Goal: Task Accomplishment & Management: Use online tool/utility

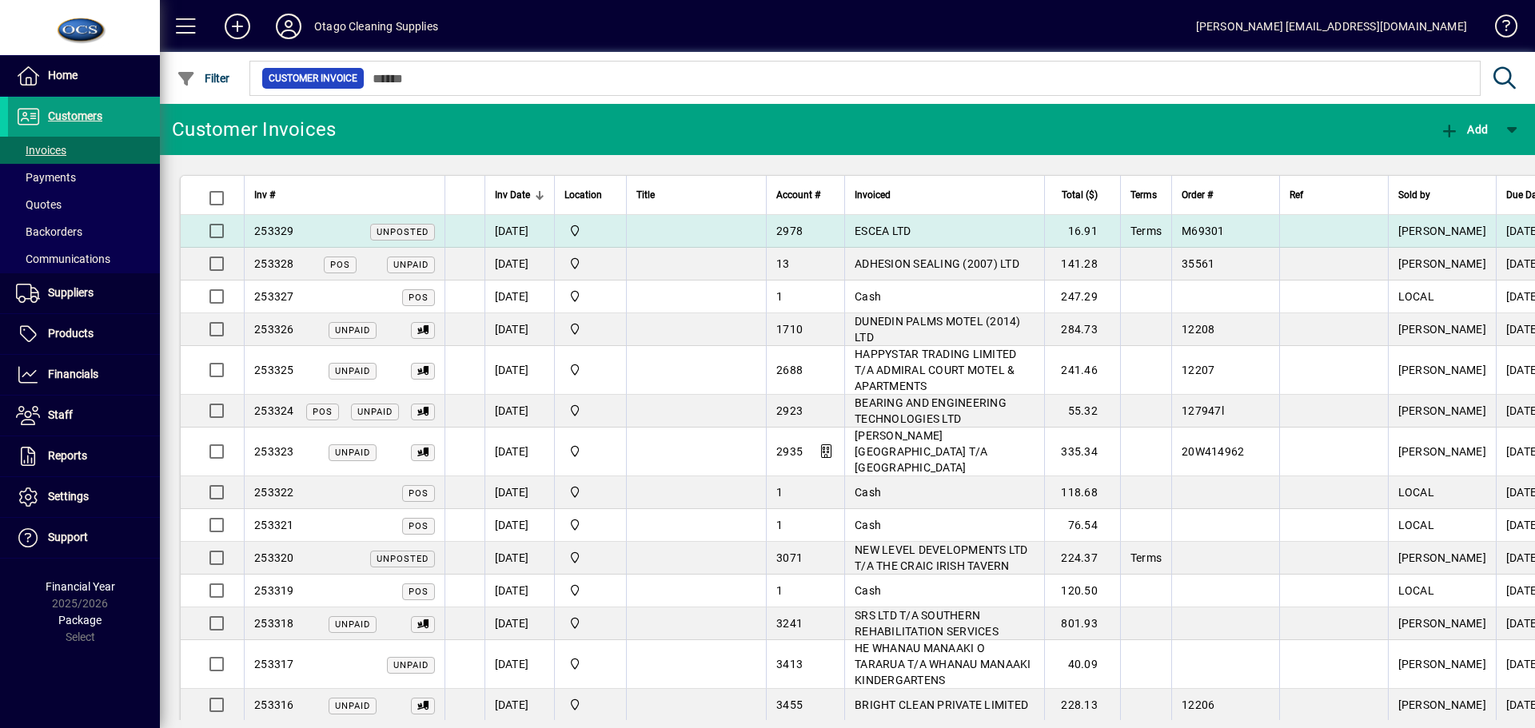
click at [622, 240] on td "Central" at bounding box center [590, 231] width 72 height 33
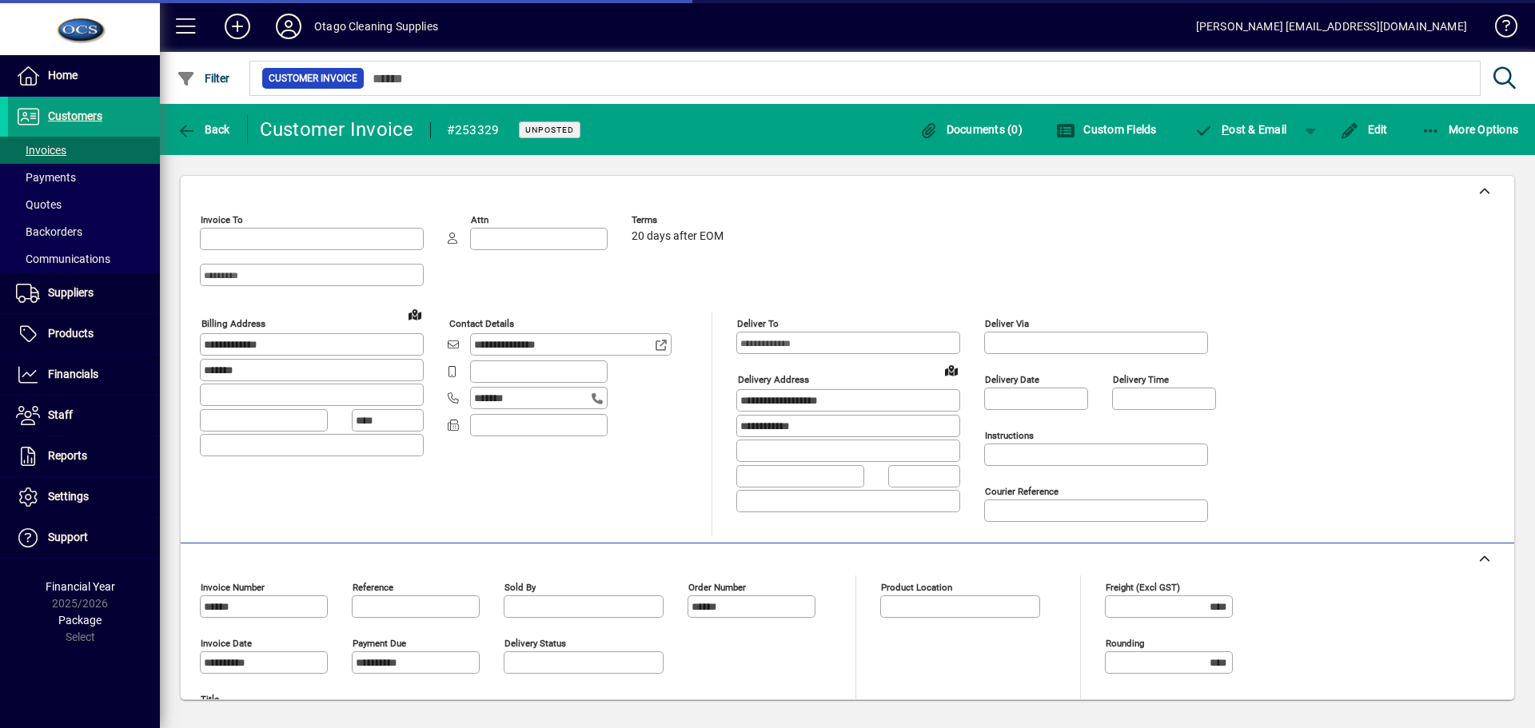
type input "**********"
type input "*******"
type input "**********"
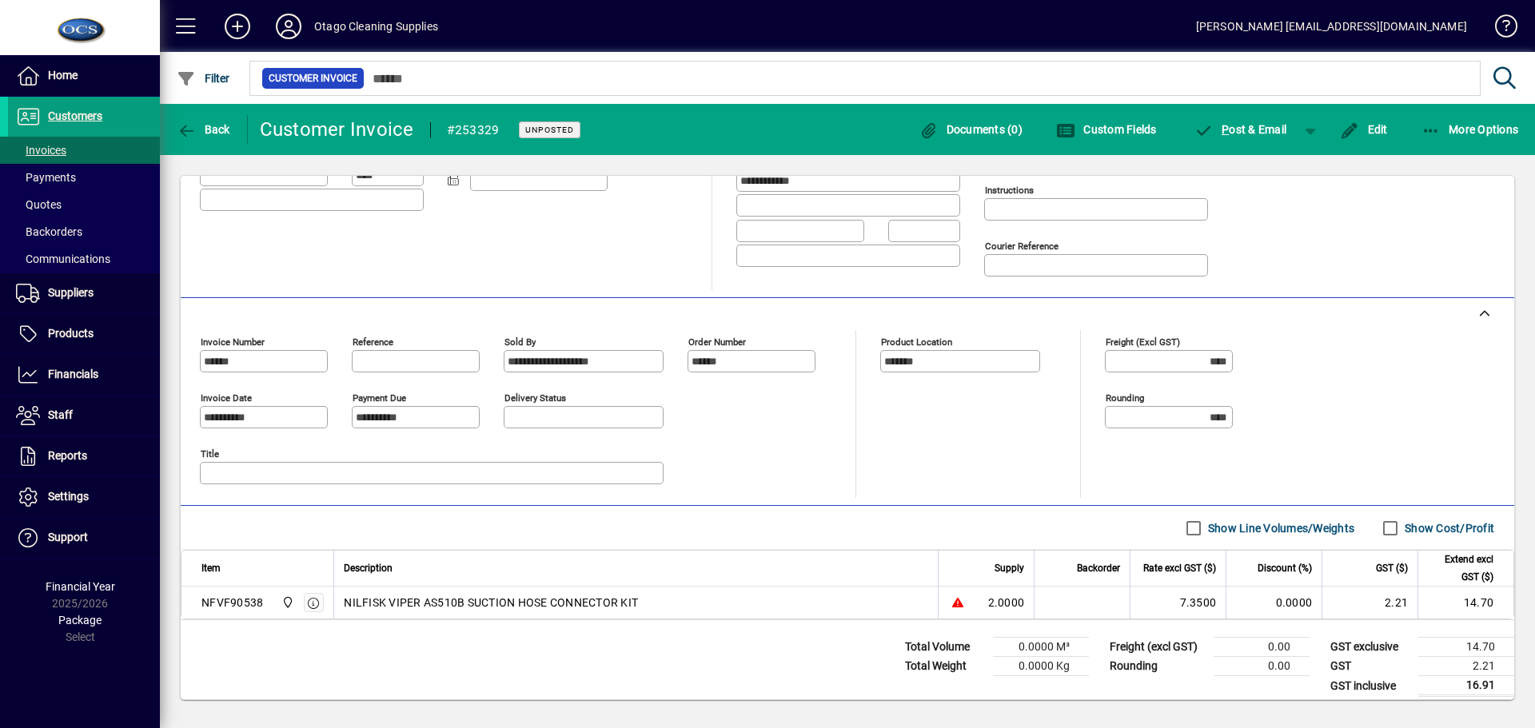
scroll to position [256, 0]
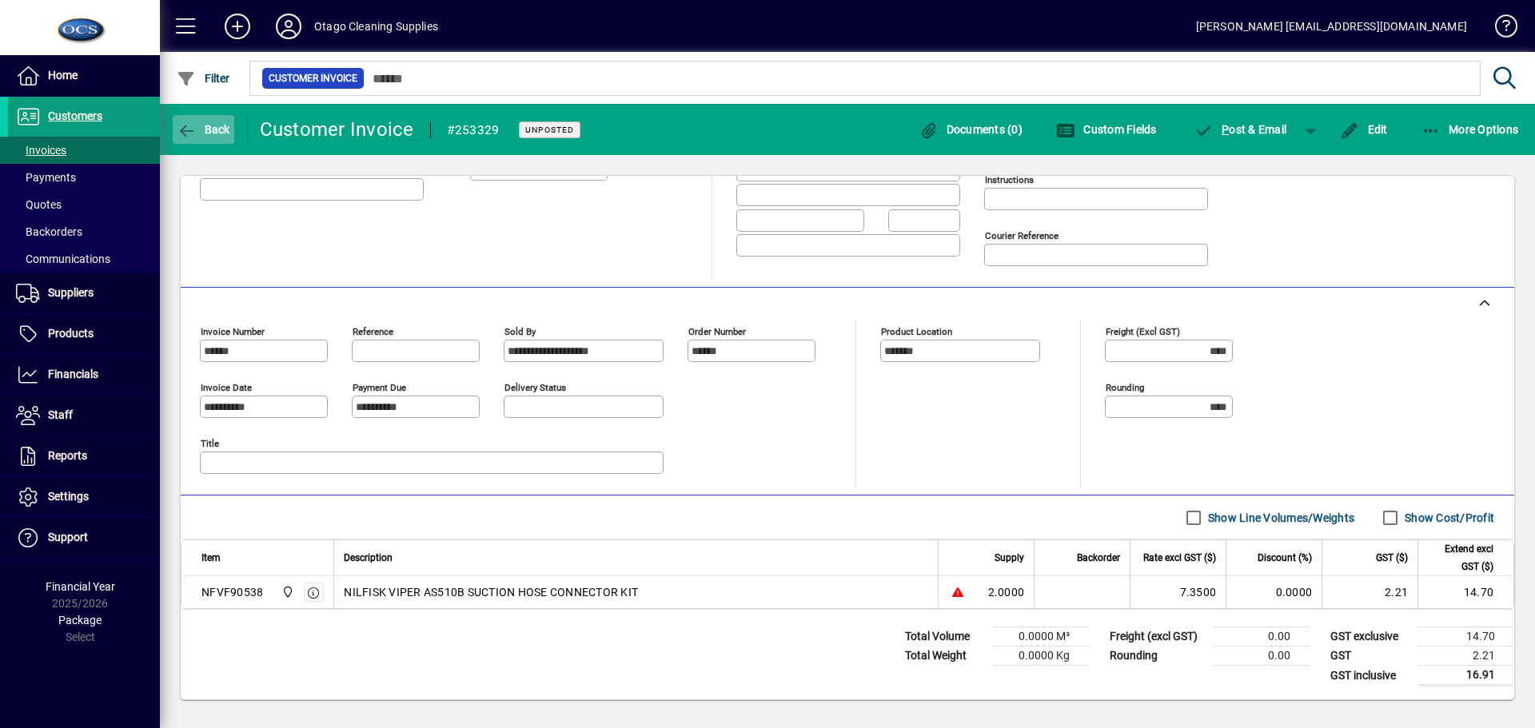
click at [193, 129] on icon "button" at bounding box center [187, 131] width 20 height 16
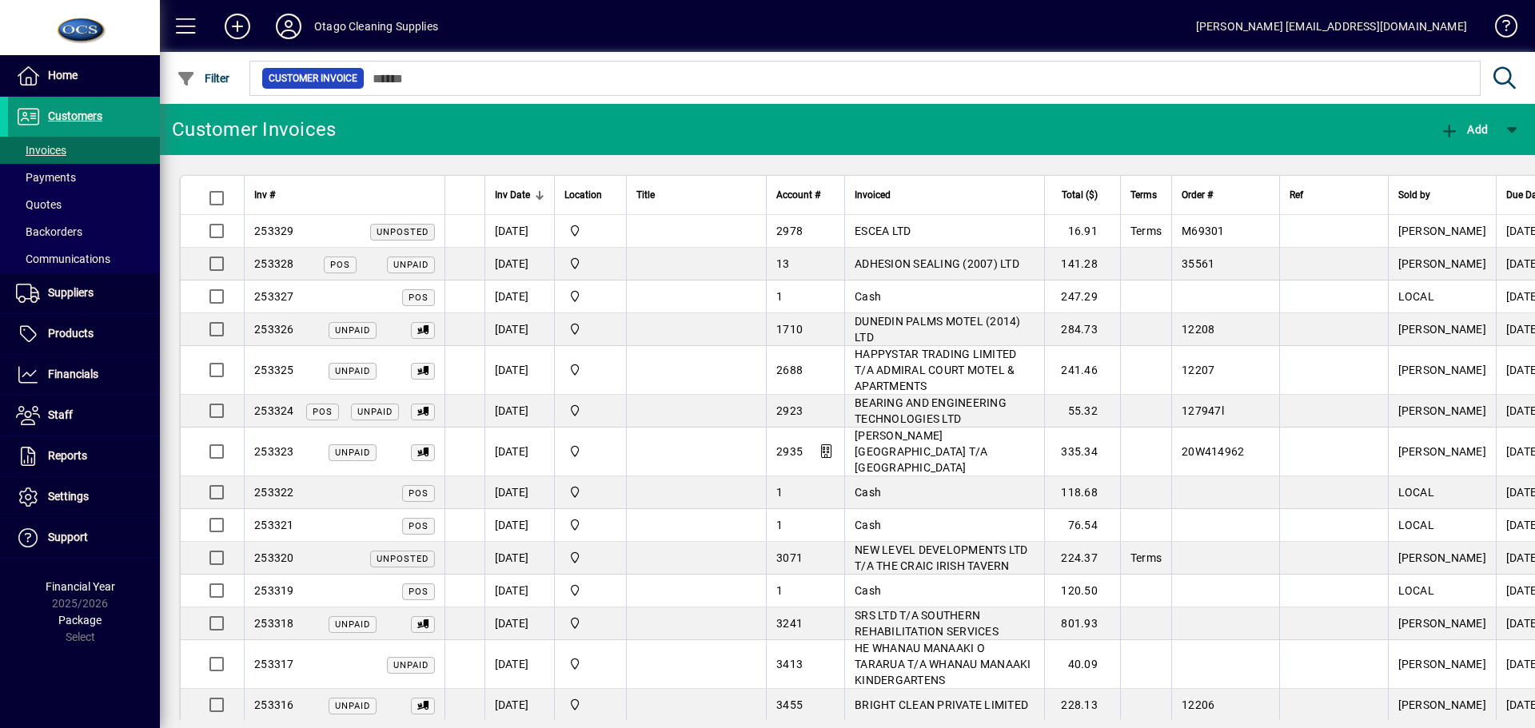
click at [65, 104] on span at bounding box center [84, 117] width 152 height 38
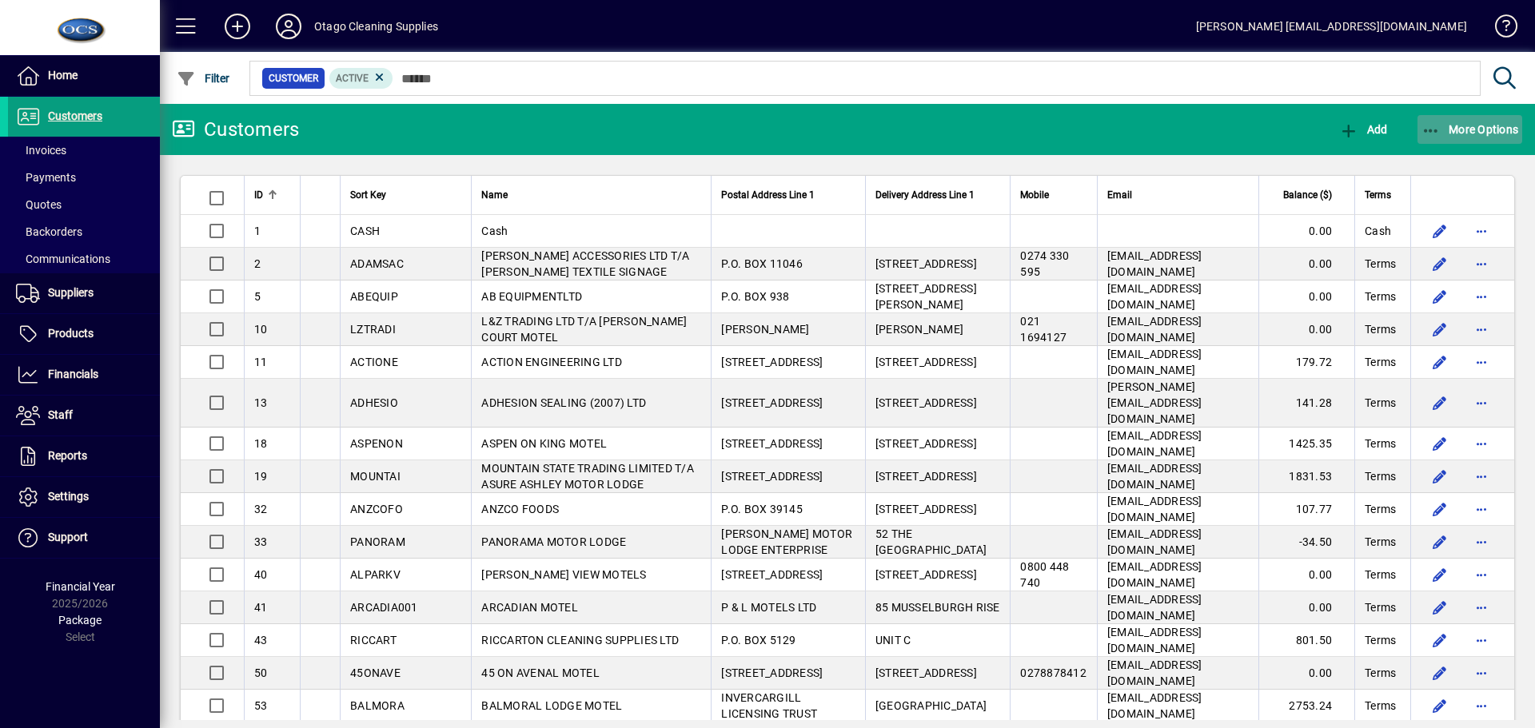
click at [1445, 122] on span "button" at bounding box center [1470, 129] width 106 height 38
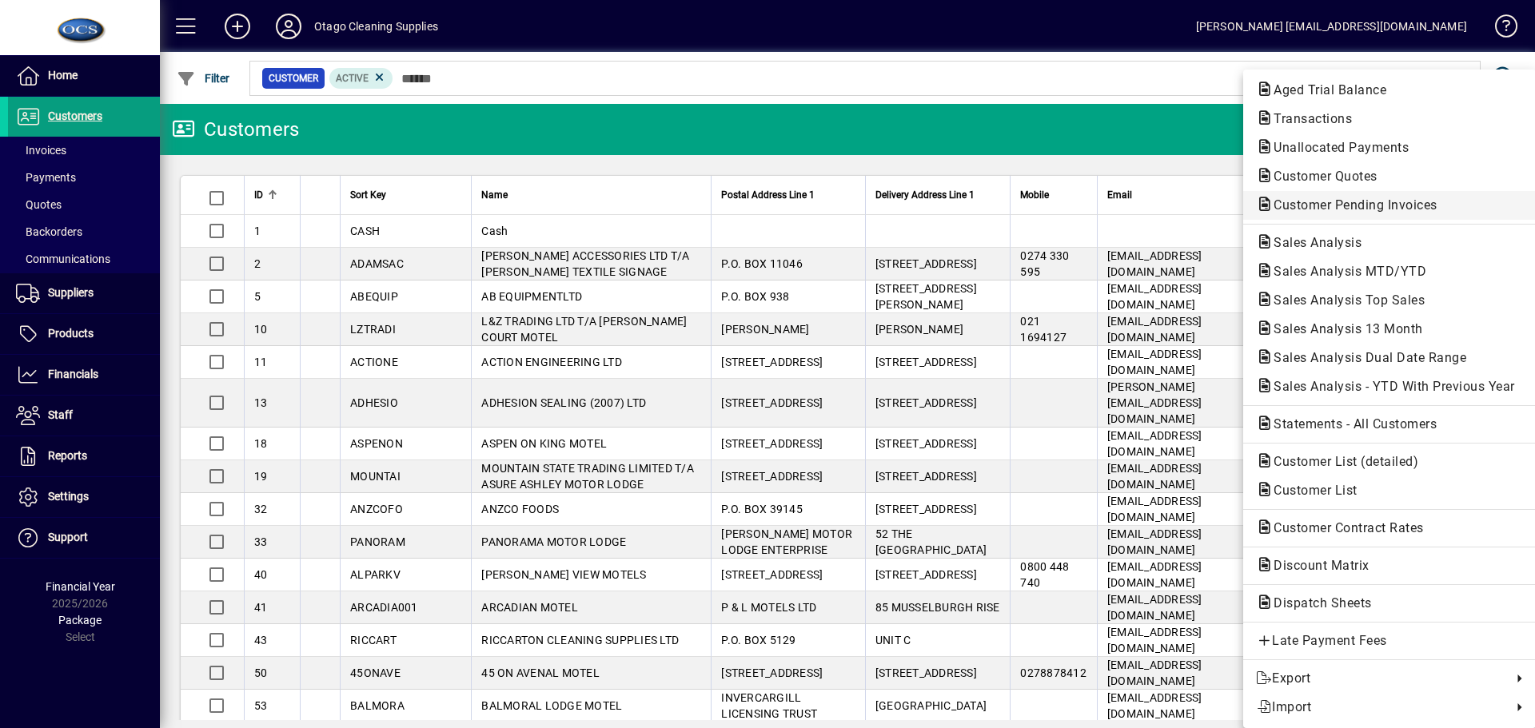
click at [1306, 206] on span "Customer Pending Invoices" at bounding box center [1350, 204] width 189 height 15
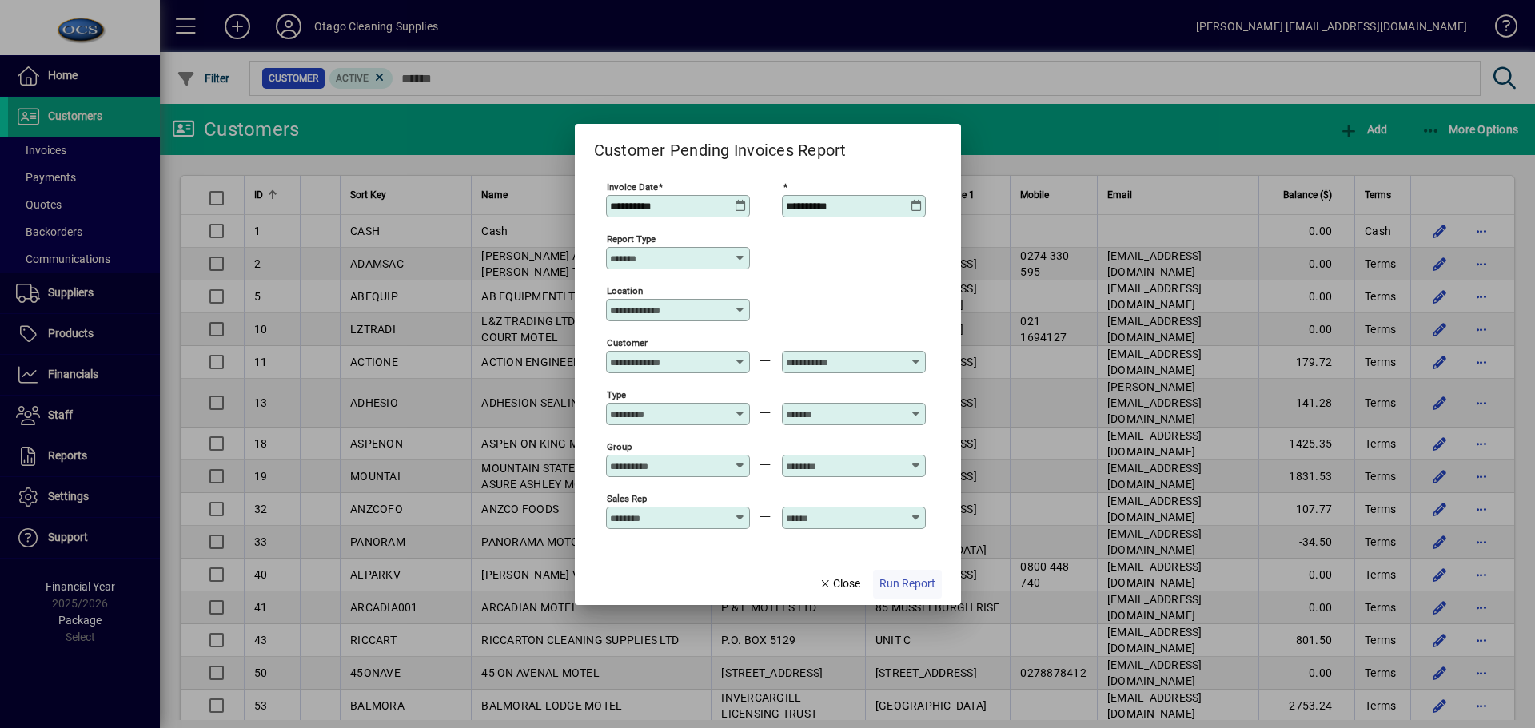
click at [895, 585] on span "Run Report" at bounding box center [907, 584] width 56 height 17
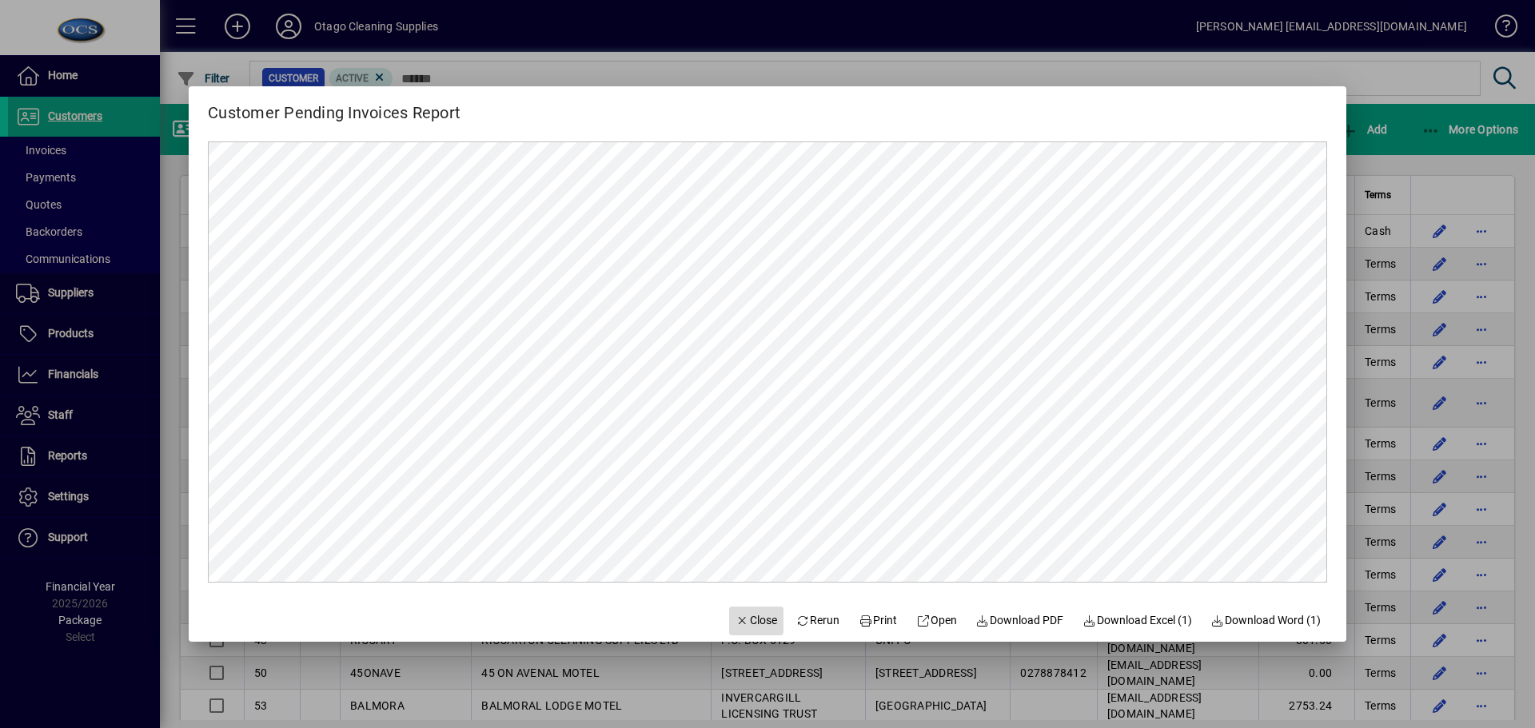
click at [740, 617] on span "Close" at bounding box center [757, 620] width 42 height 17
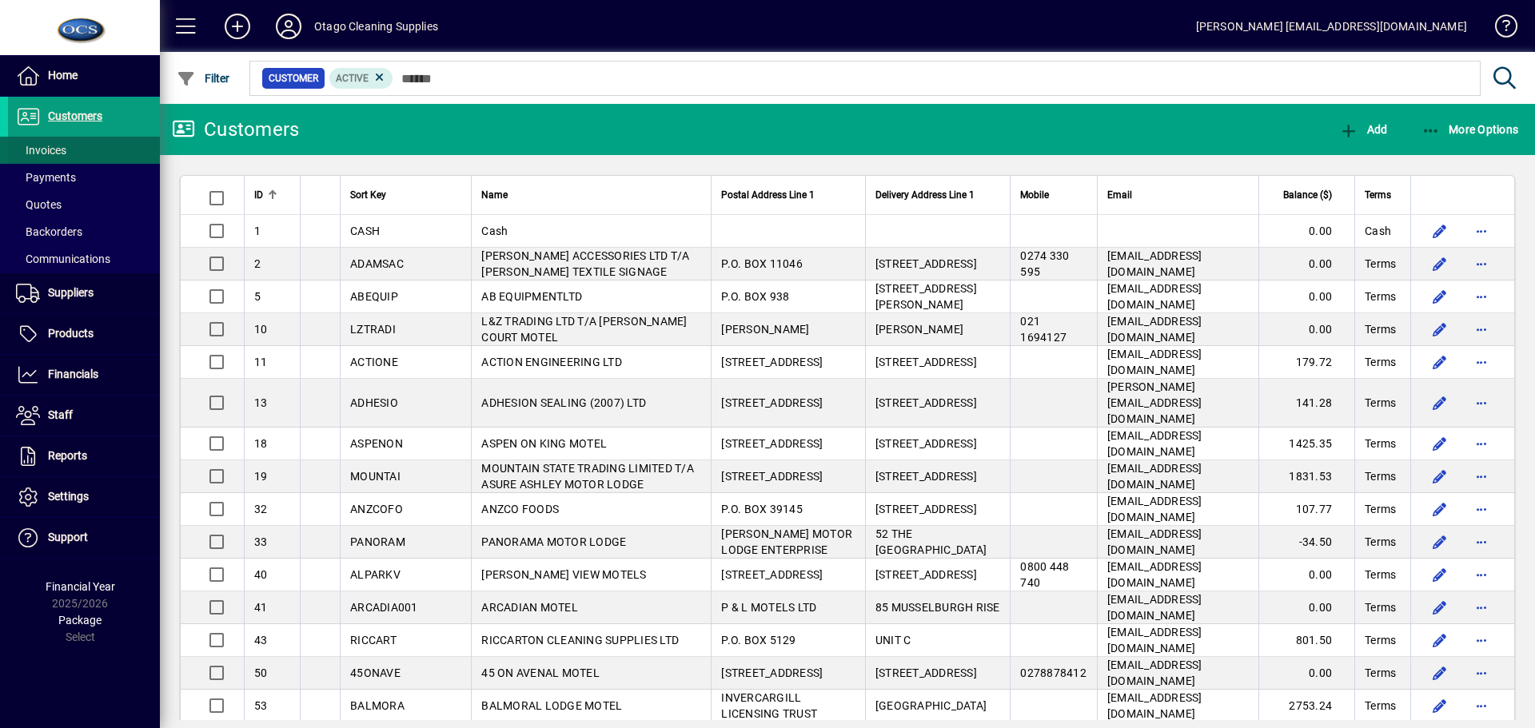
click at [39, 146] on span "Invoices" at bounding box center [41, 150] width 50 height 13
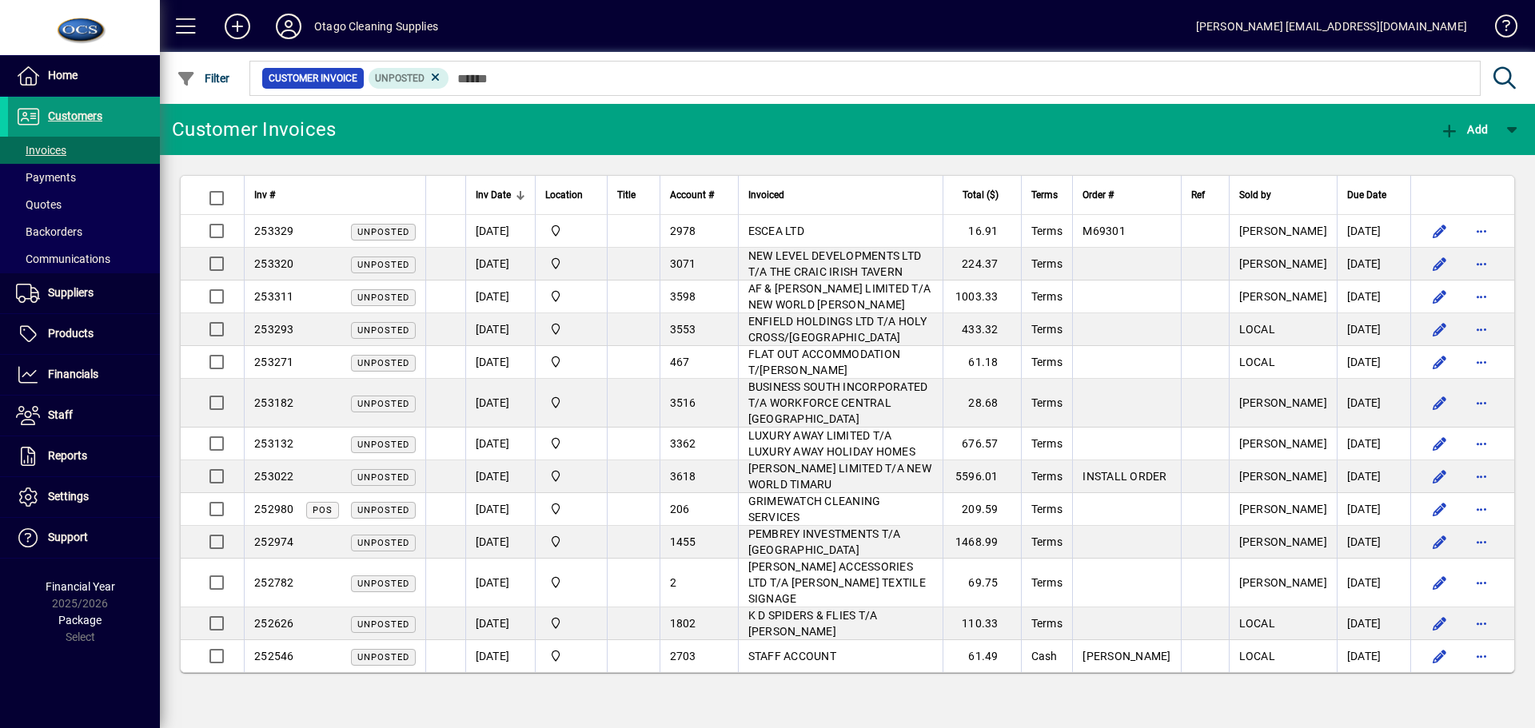
click at [69, 114] on span "Customers" at bounding box center [75, 116] width 54 height 13
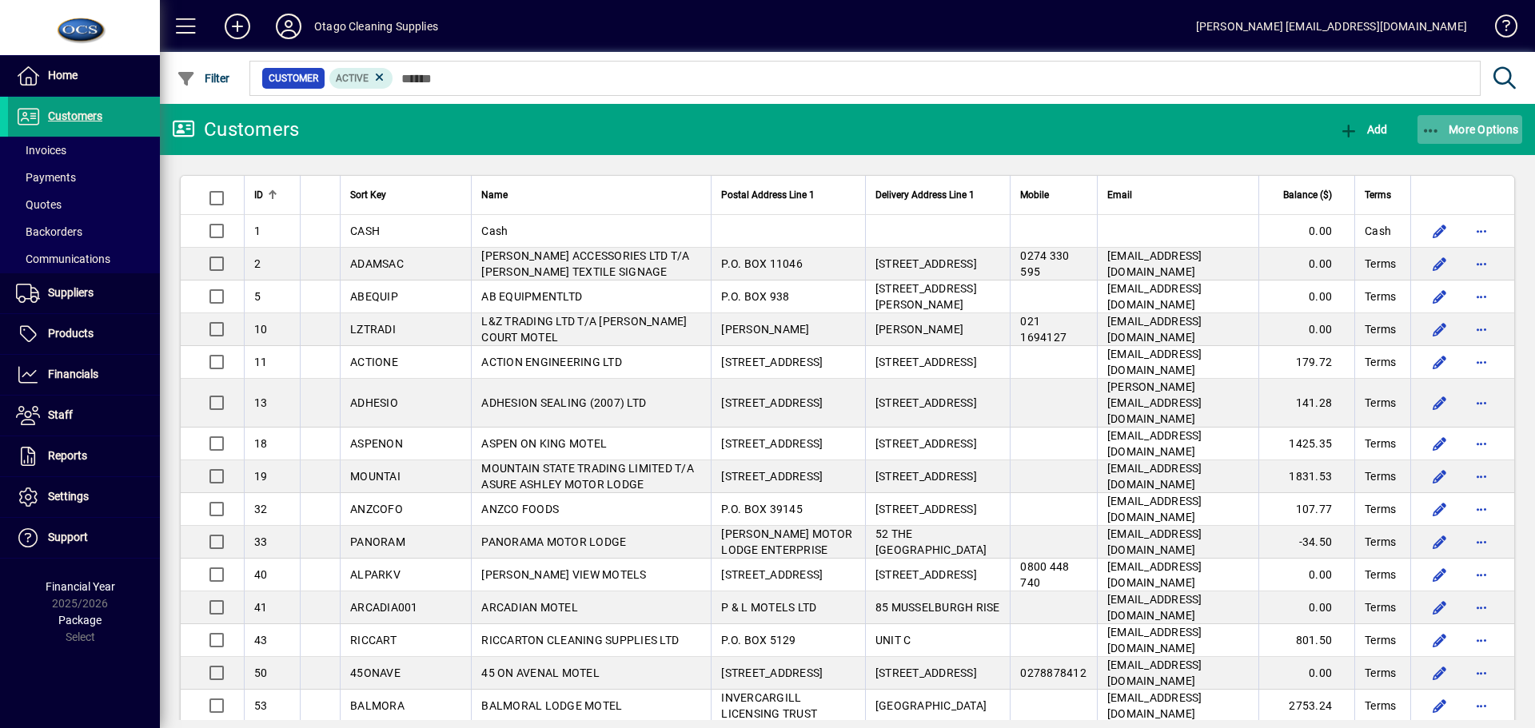
click at [1466, 132] on span "More Options" at bounding box center [1470, 129] width 98 height 13
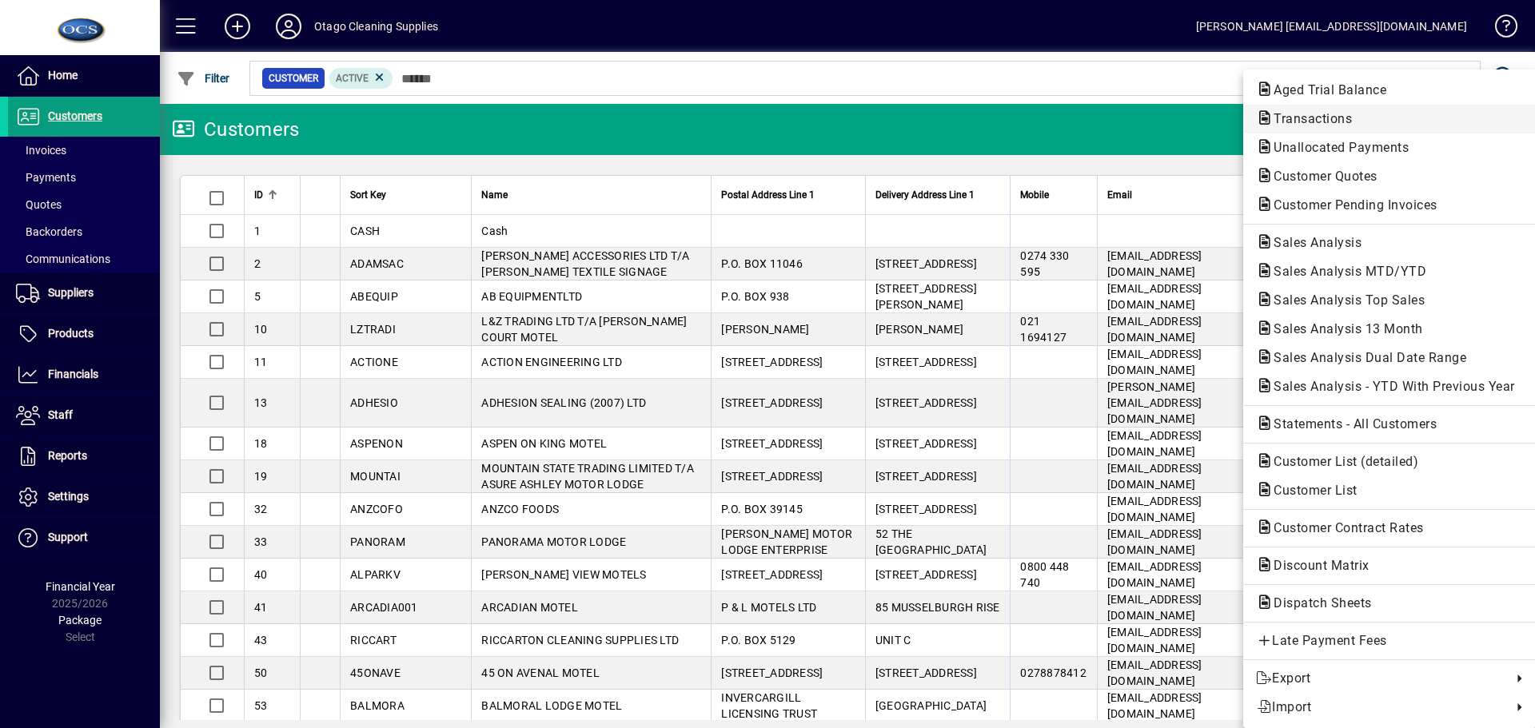
click at [1340, 120] on span "Transactions" at bounding box center [1308, 118] width 104 height 15
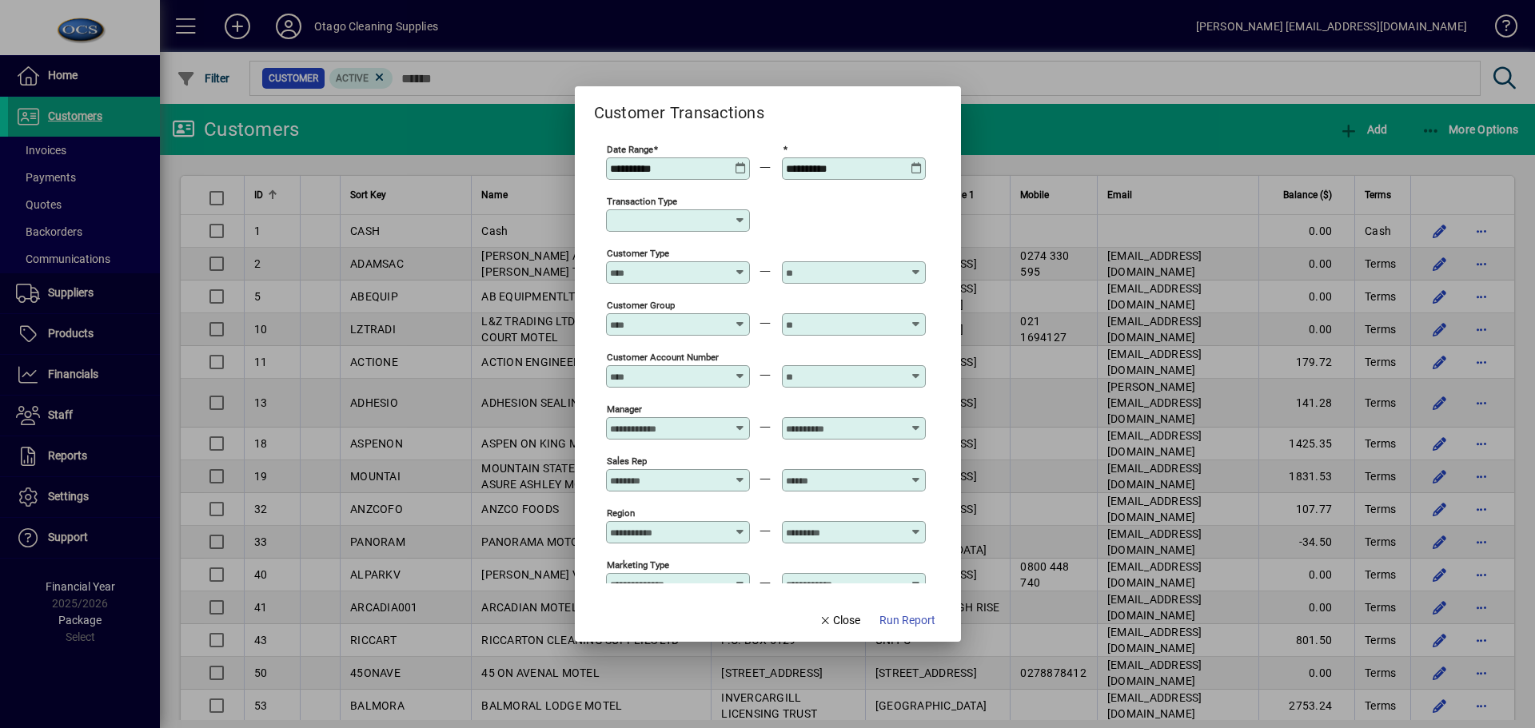
click at [744, 217] on icon at bounding box center [740, 220] width 13 height 13
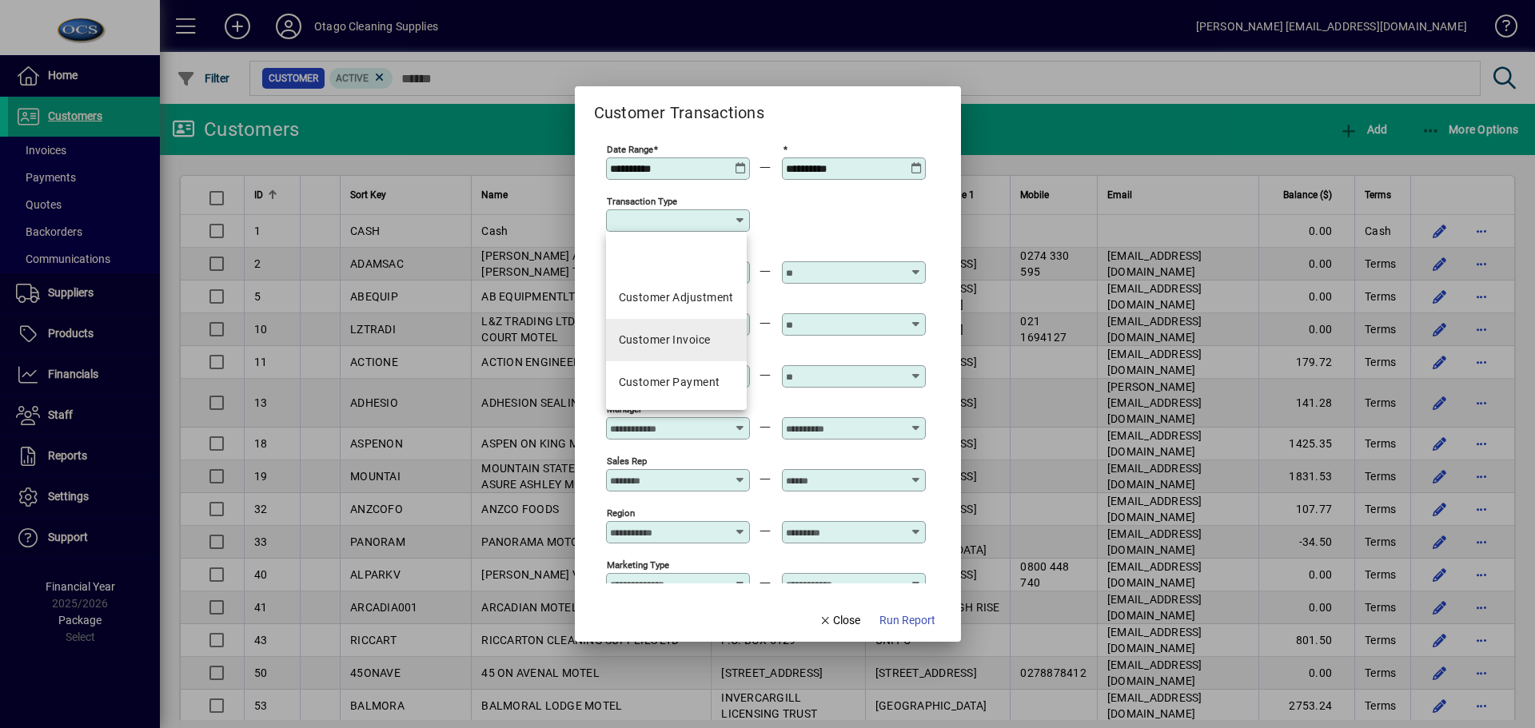
click at [703, 334] on div "Customer Invoice" at bounding box center [665, 340] width 92 height 17
type input "**********"
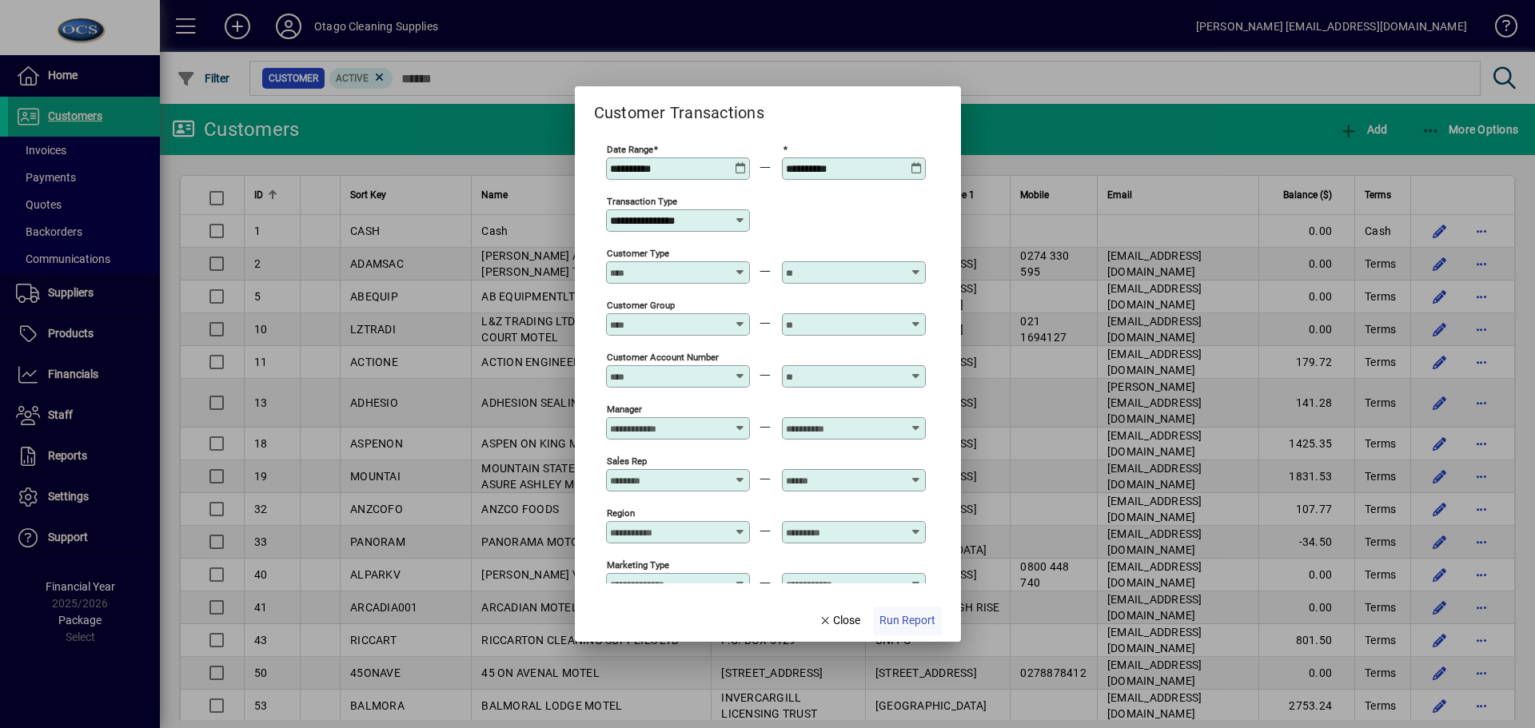
click at [903, 625] on span "Run Report" at bounding box center [907, 620] width 56 height 17
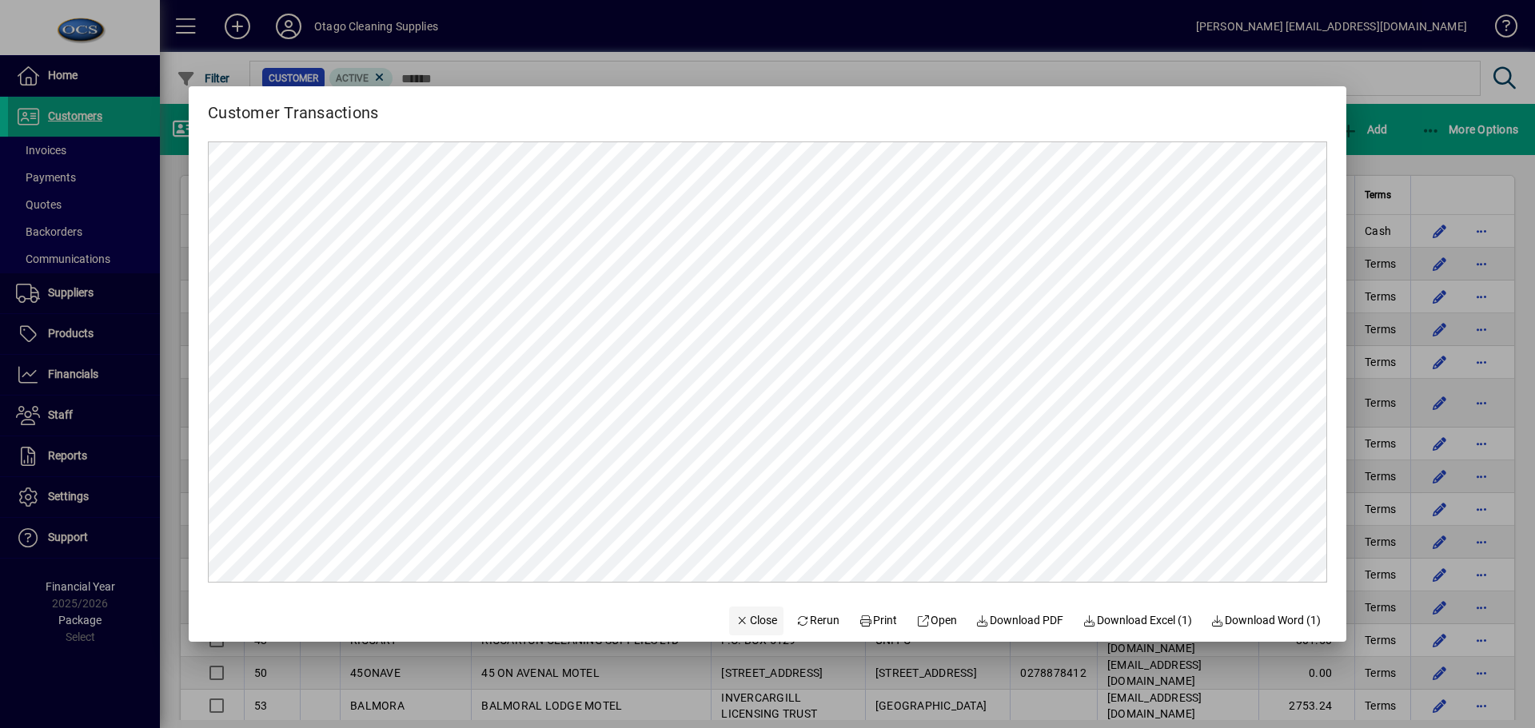
click at [736, 616] on span "Close" at bounding box center [757, 620] width 42 height 17
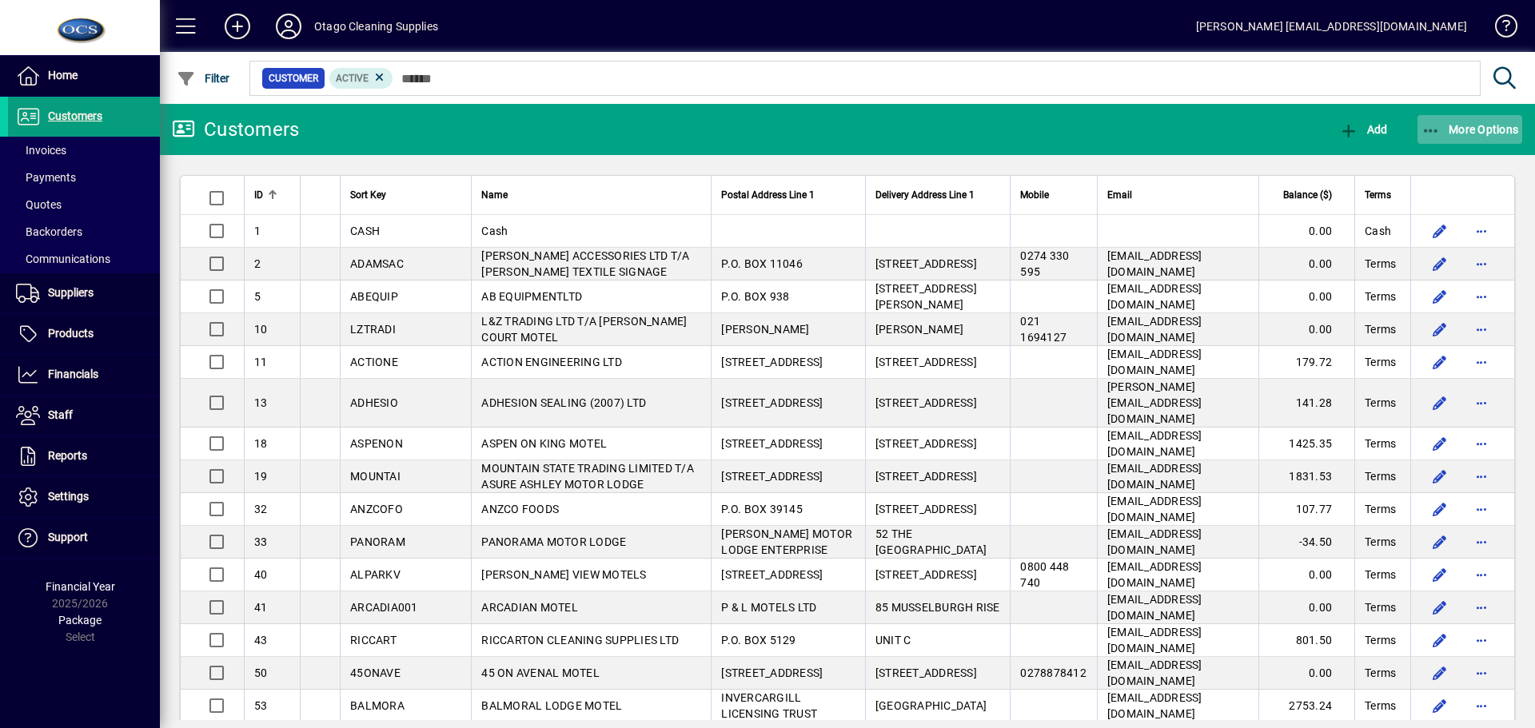
click at [1477, 126] on span "More Options" at bounding box center [1470, 129] width 98 height 13
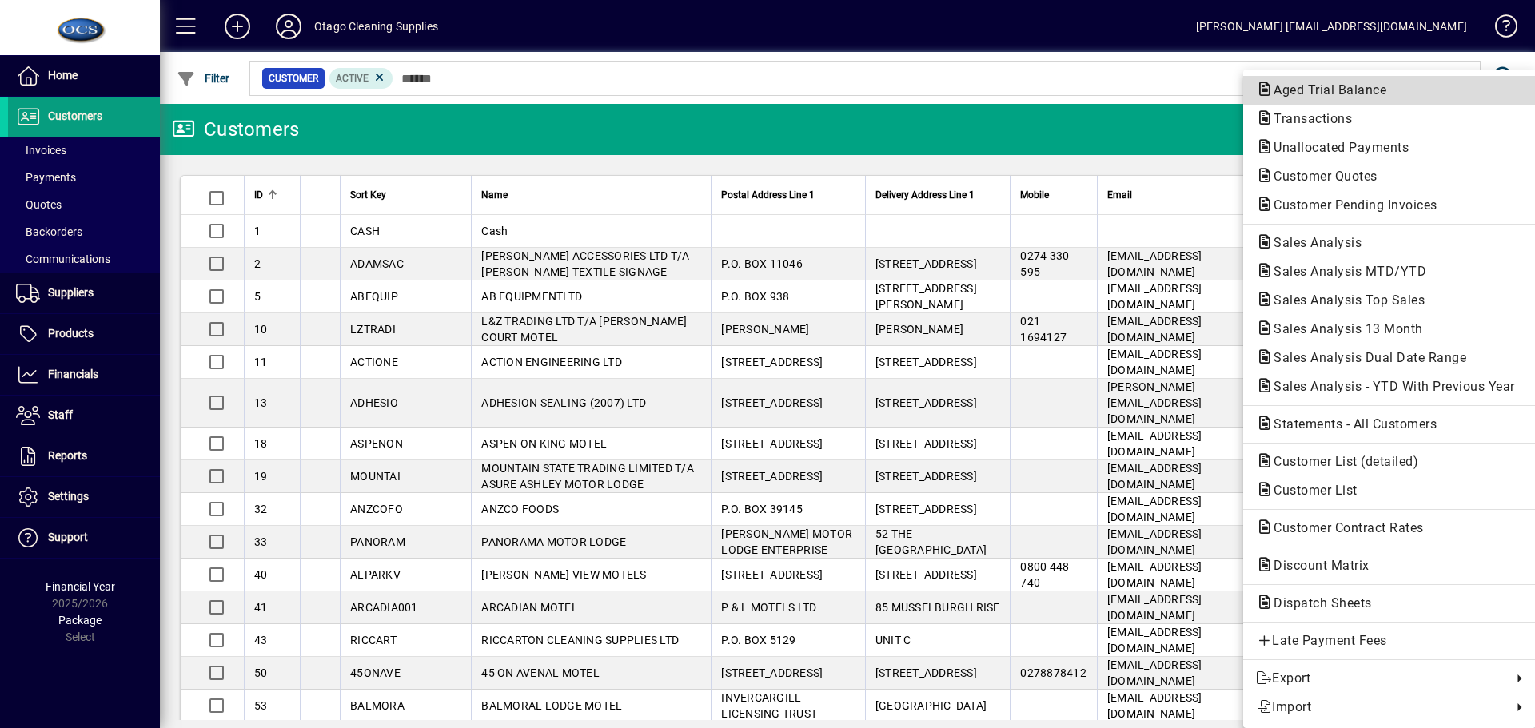
click at [1328, 86] on span "Aged Trial Balance" at bounding box center [1325, 89] width 138 height 15
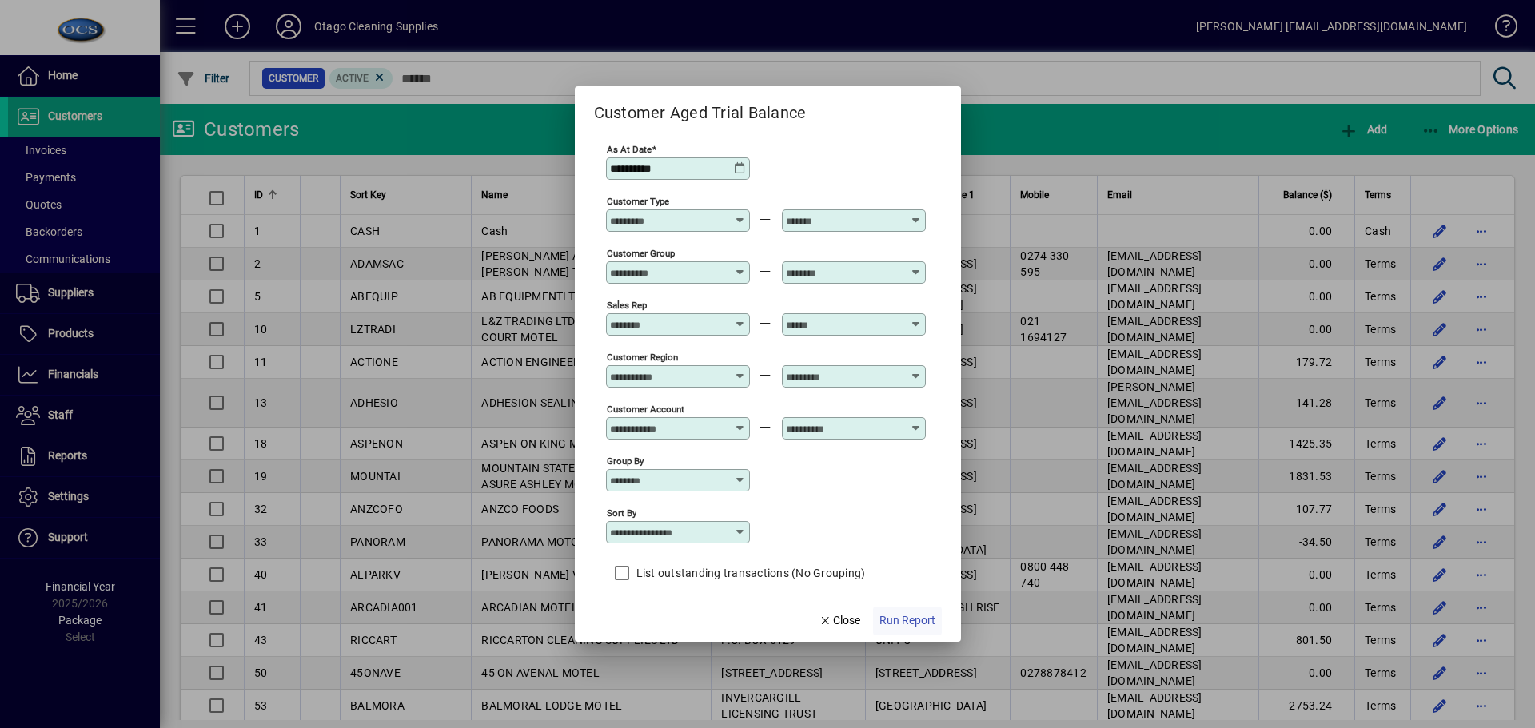
click at [895, 620] on span "Run Report" at bounding box center [907, 620] width 56 height 17
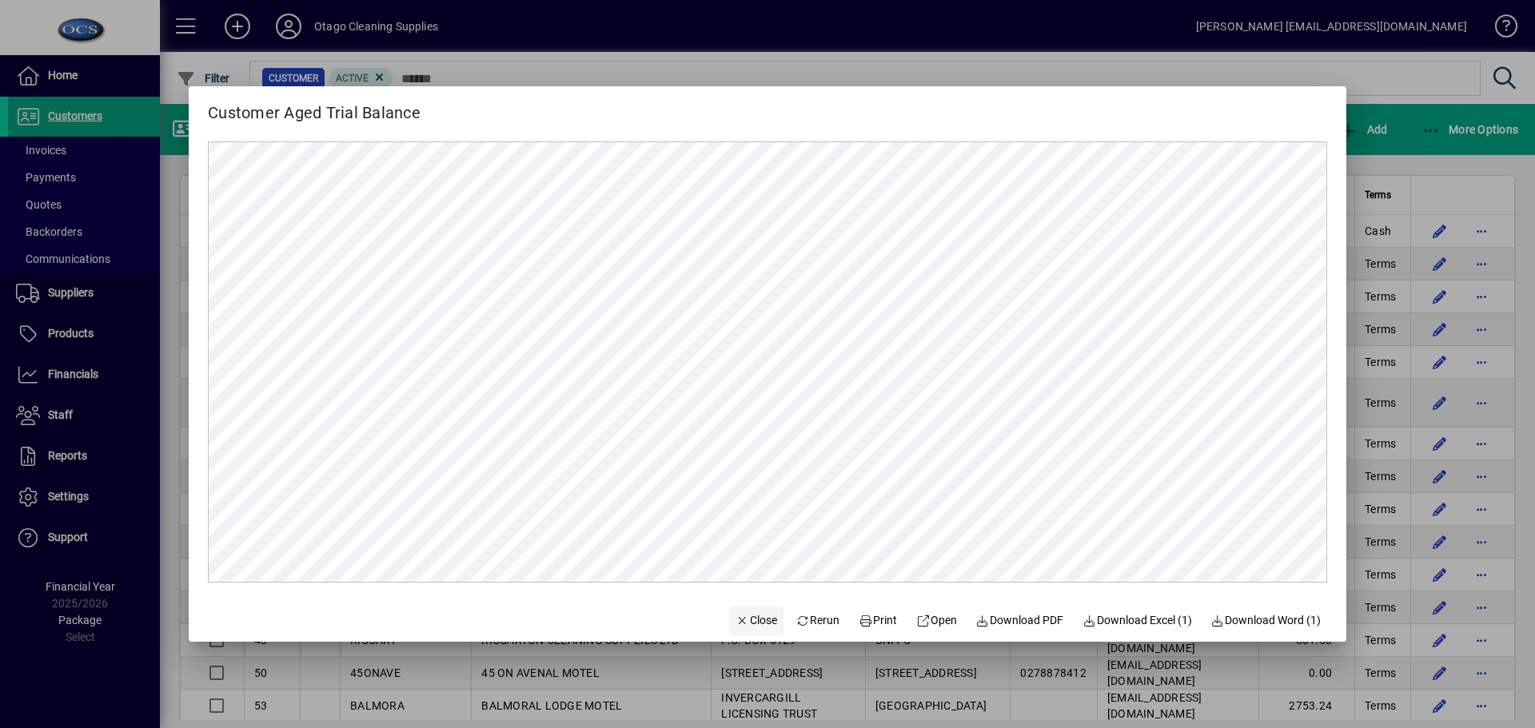
click at [748, 618] on span "Close" at bounding box center [757, 620] width 42 height 17
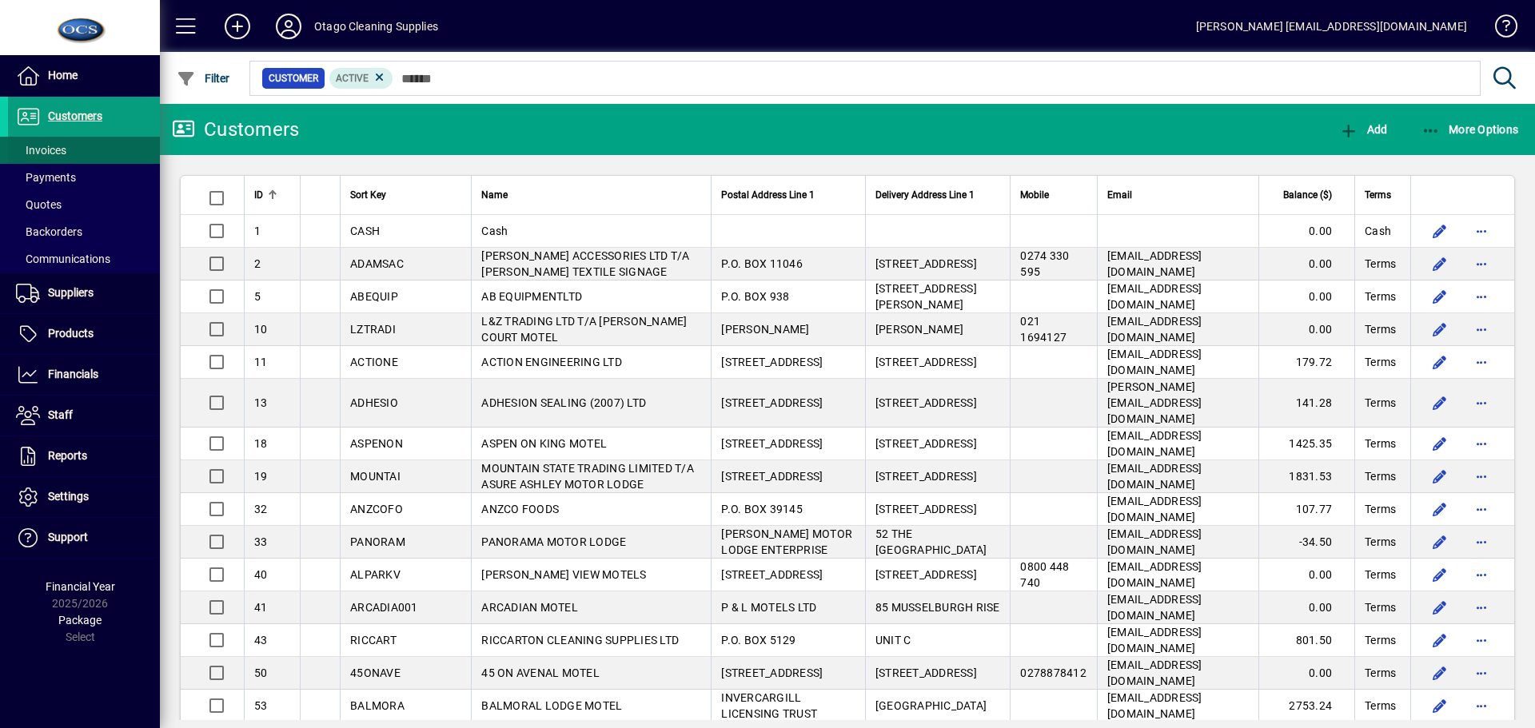
click at [42, 148] on span "Invoices" at bounding box center [41, 150] width 50 height 13
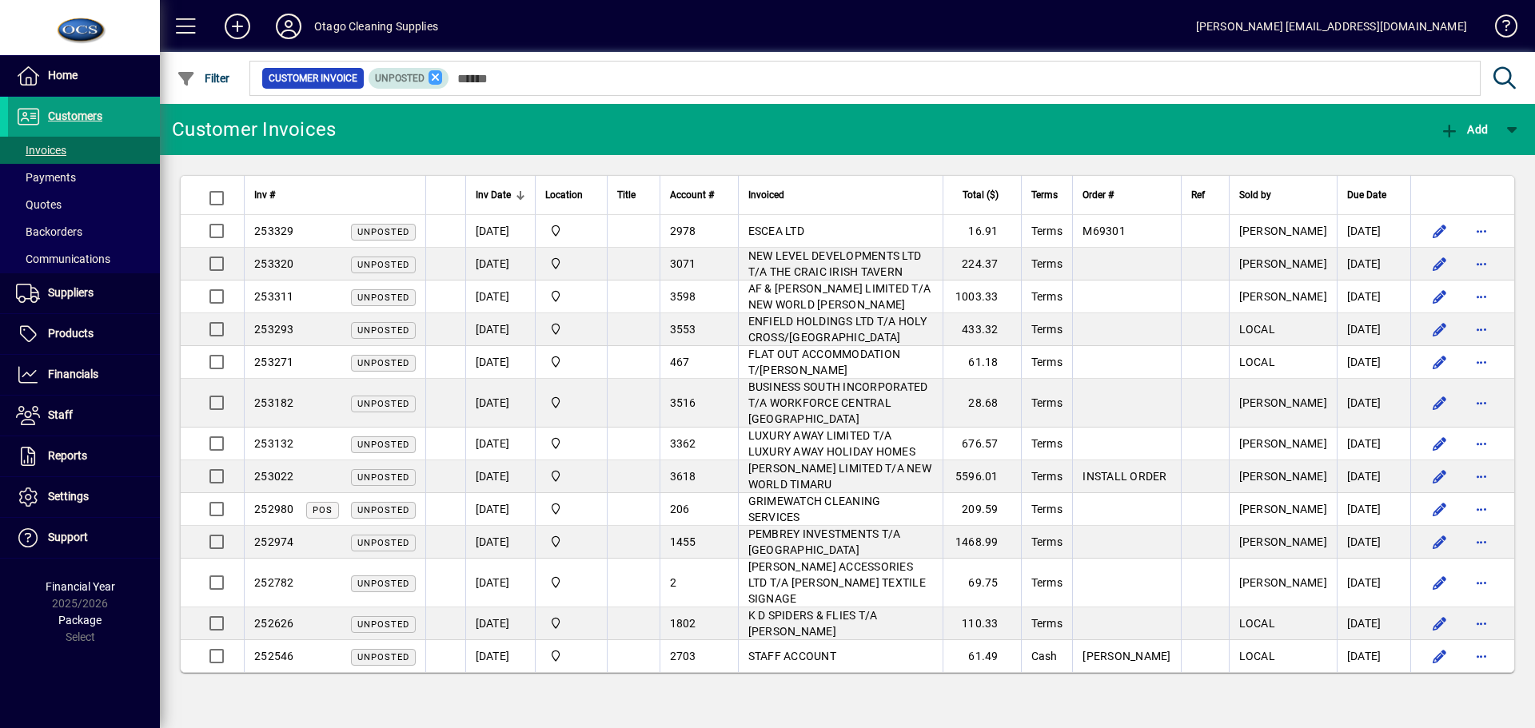
click at [437, 78] on icon at bounding box center [436, 77] width 14 height 14
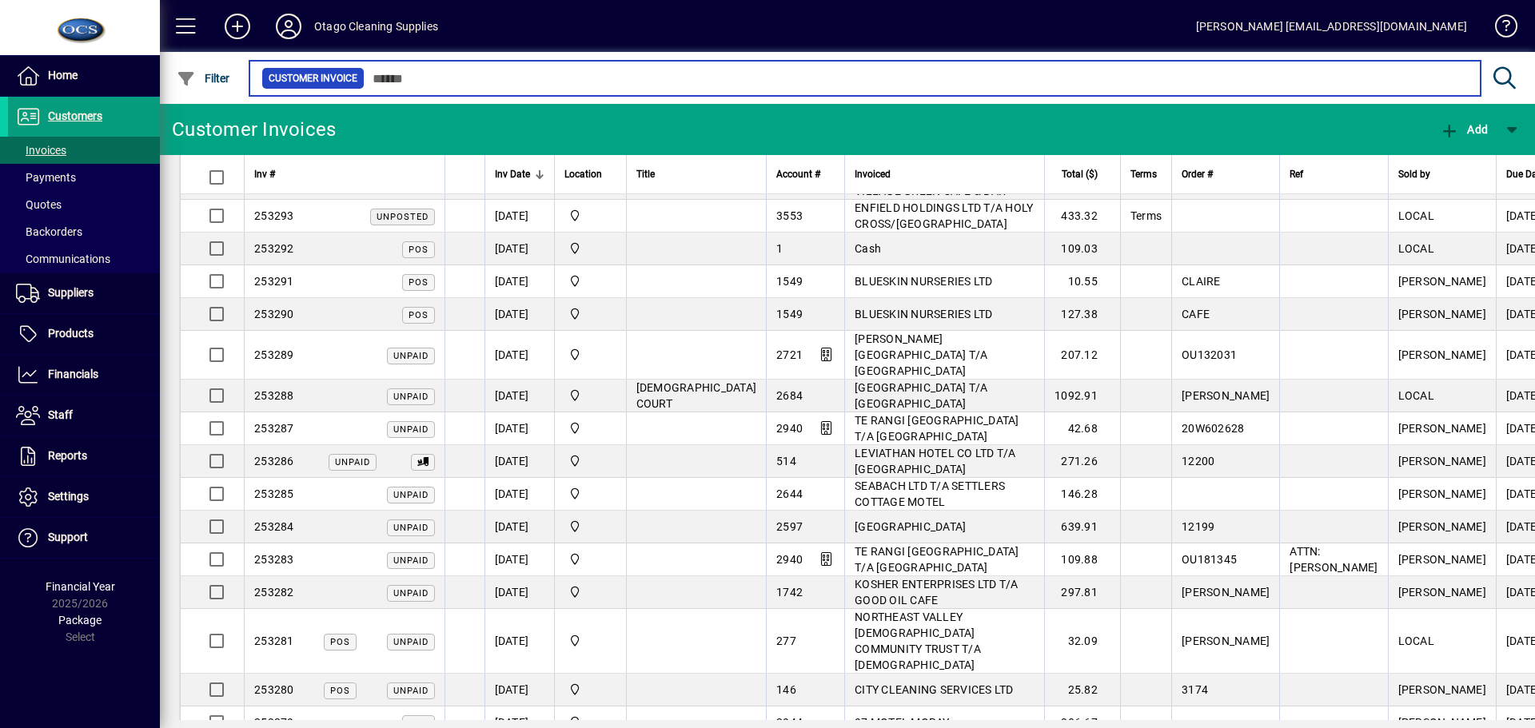
scroll to position [1119, 0]
